Goal: Task Accomplishment & Management: Manage account settings

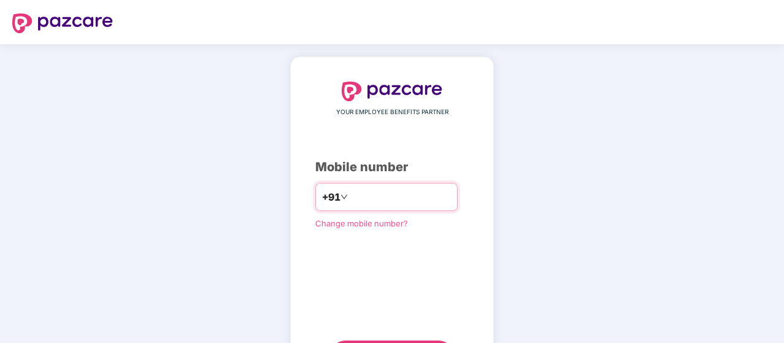
type input "**********"
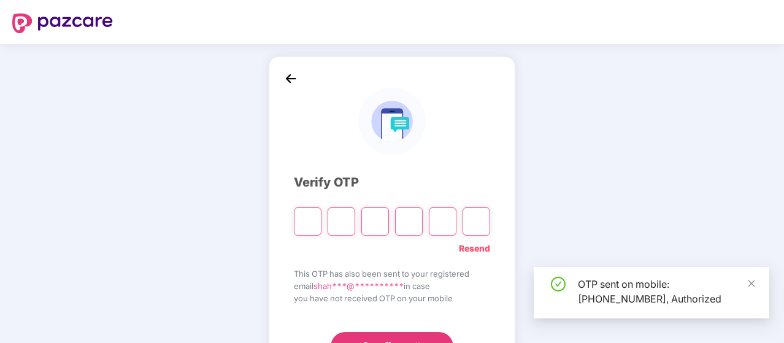
scroll to position [1, 0]
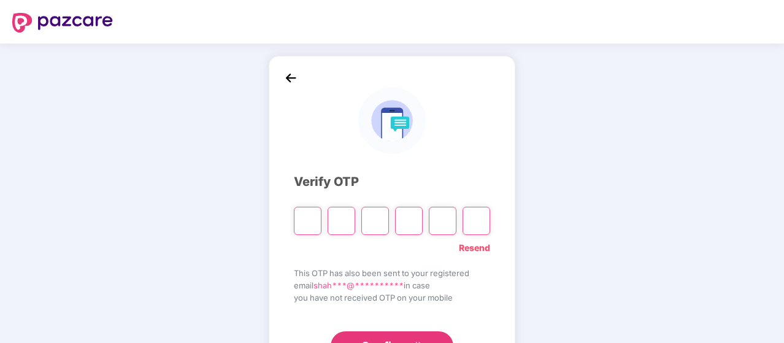
type input "*"
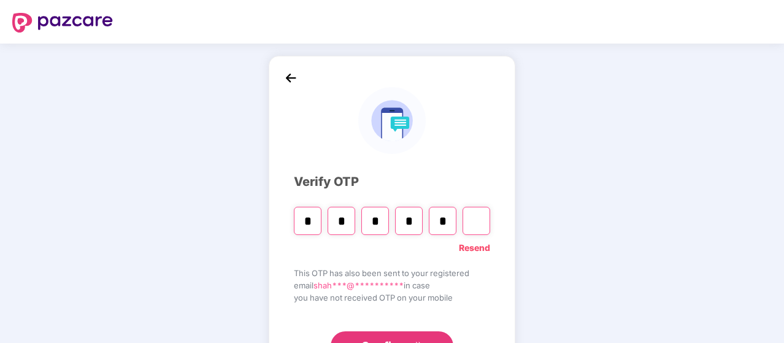
type input "*"
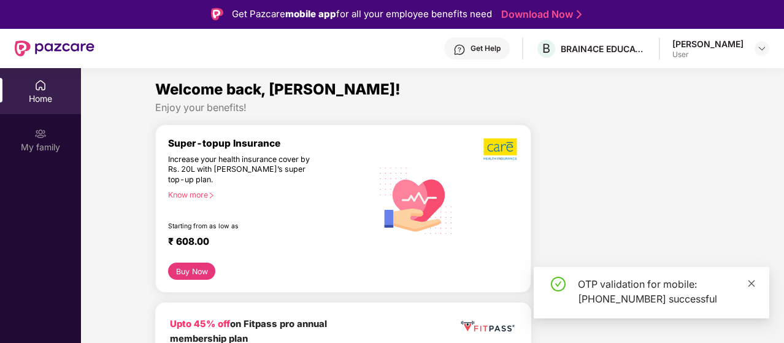
click at [750, 280] on icon "close" at bounding box center [751, 283] width 9 height 9
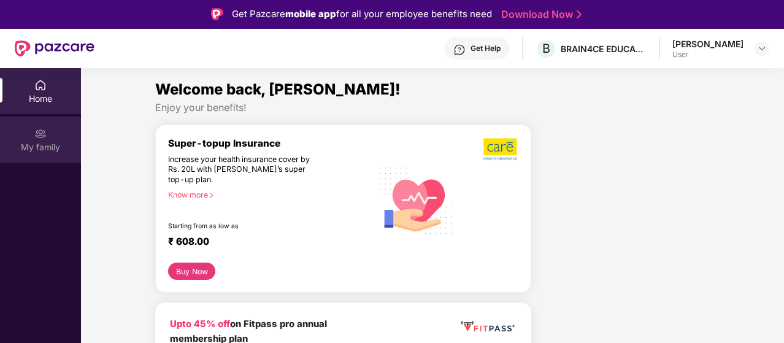
click at [44, 142] on div "My family" at bounding box center [40, 147] width 81 height 12
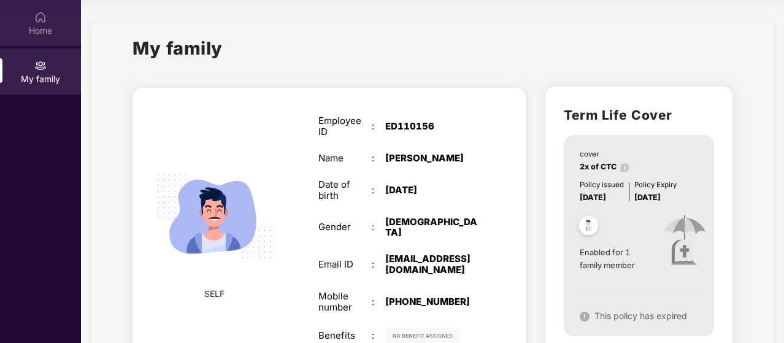
click at [44, 14] on img at bounding box center [40, 17] width 12 height 12
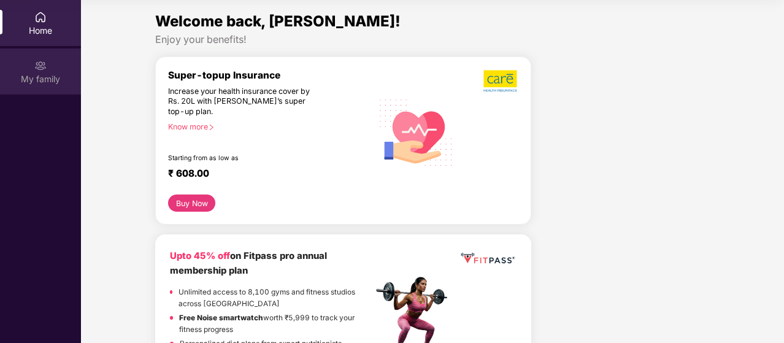
click at [53, 68] on div "My family" at bounding box center [40, 71] width 81 height 46
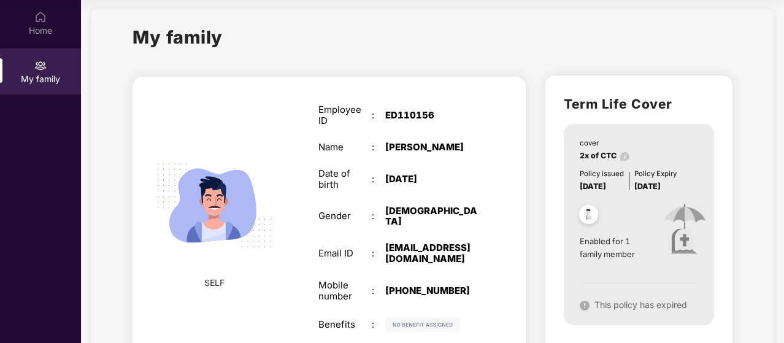
scroll to position [12, 0]
